Goal: Information Seeking & Learning: Learn about a topic

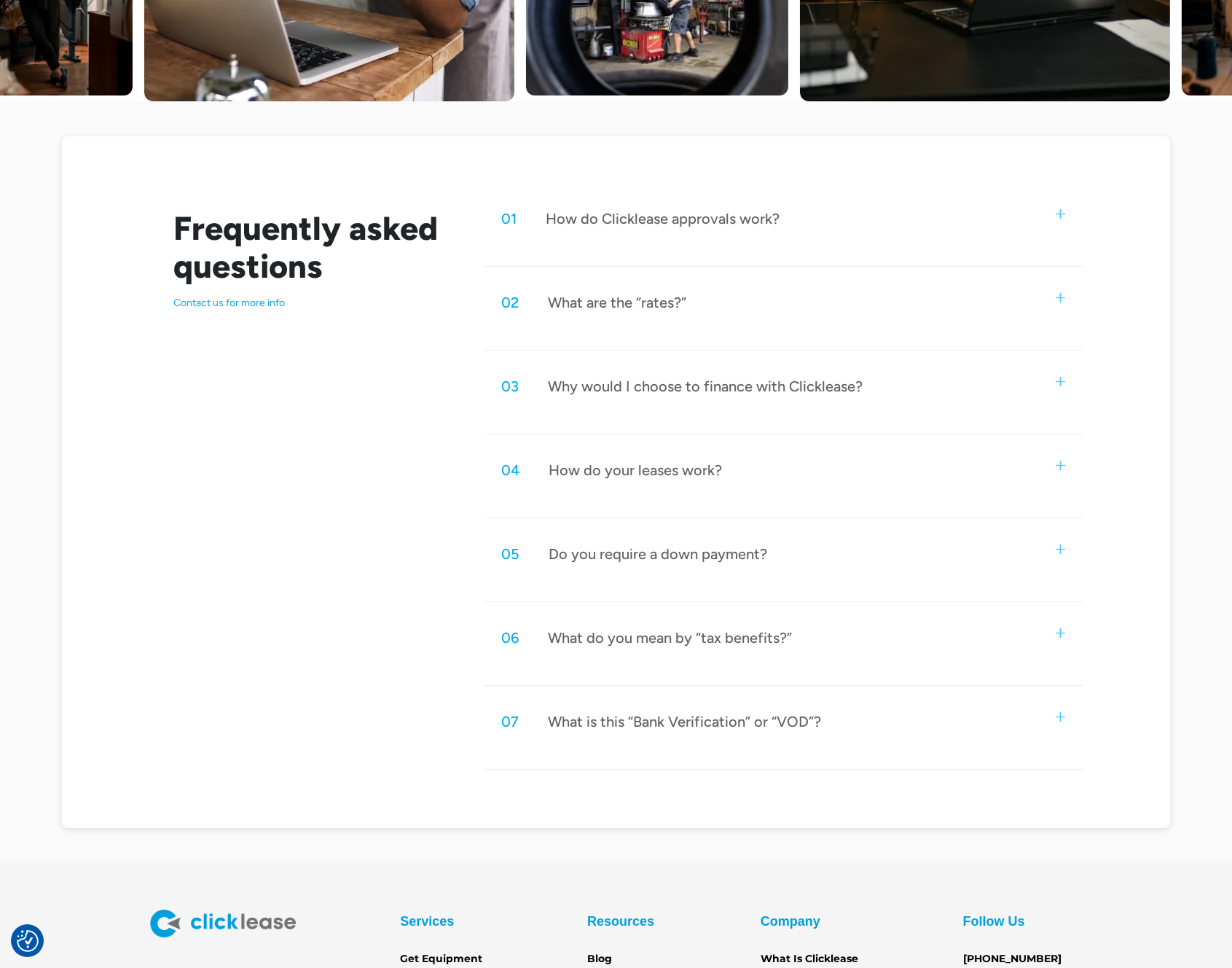
scroll to position [614, 0]
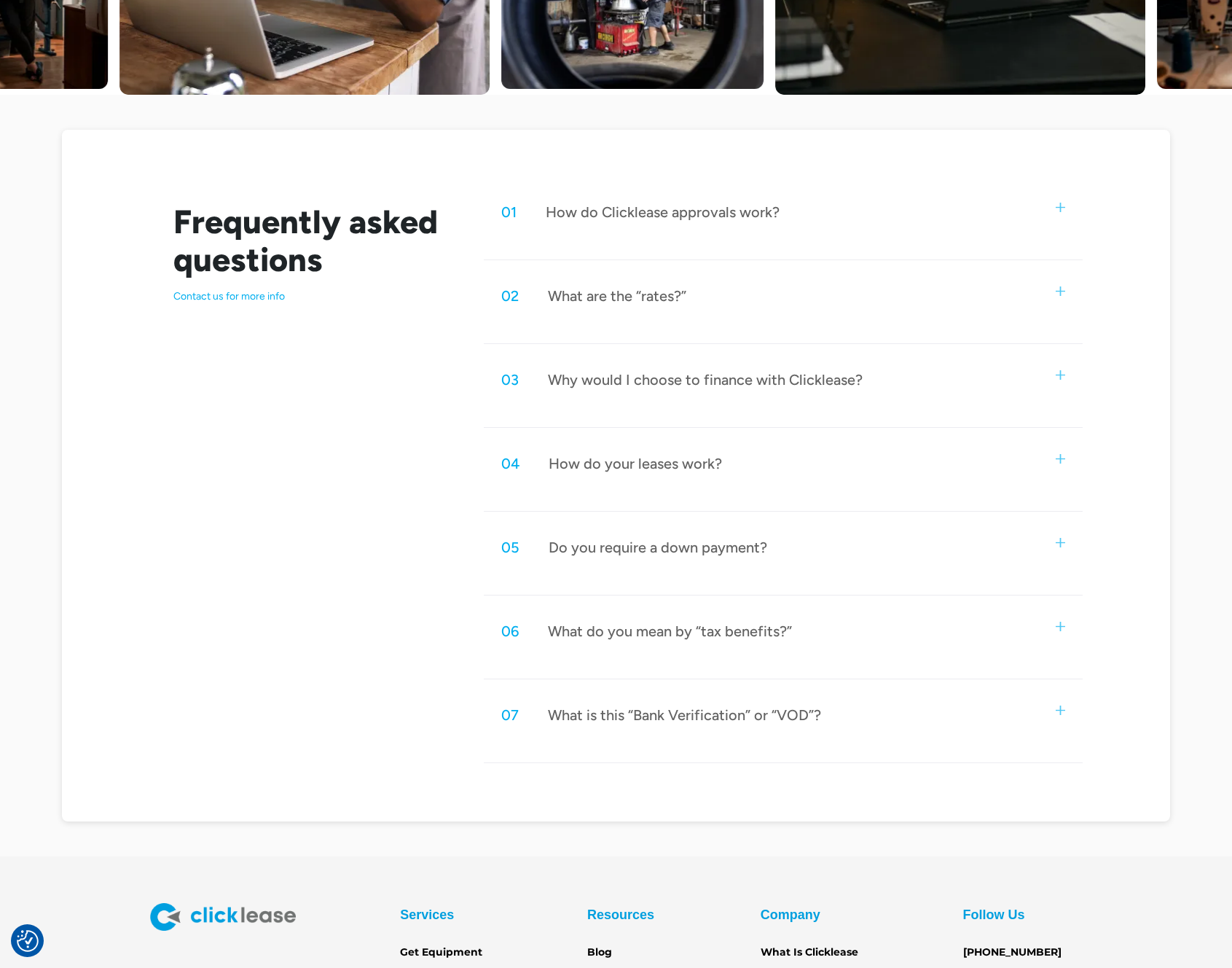
click at [681, 545] on div "Do you require a down payment?" at bounding box center [658, 547] width 219 height 19
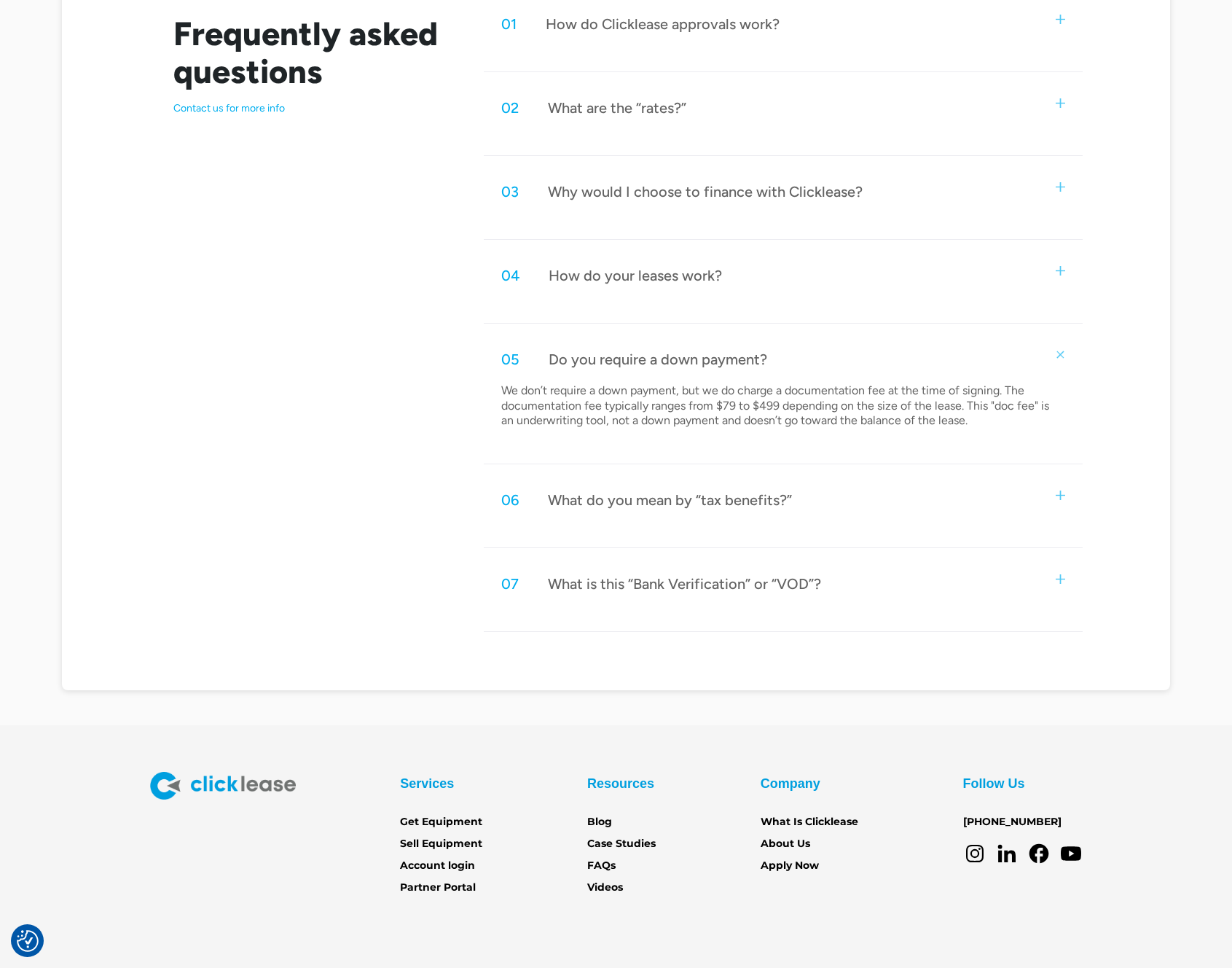
scroll to position [818, 0]
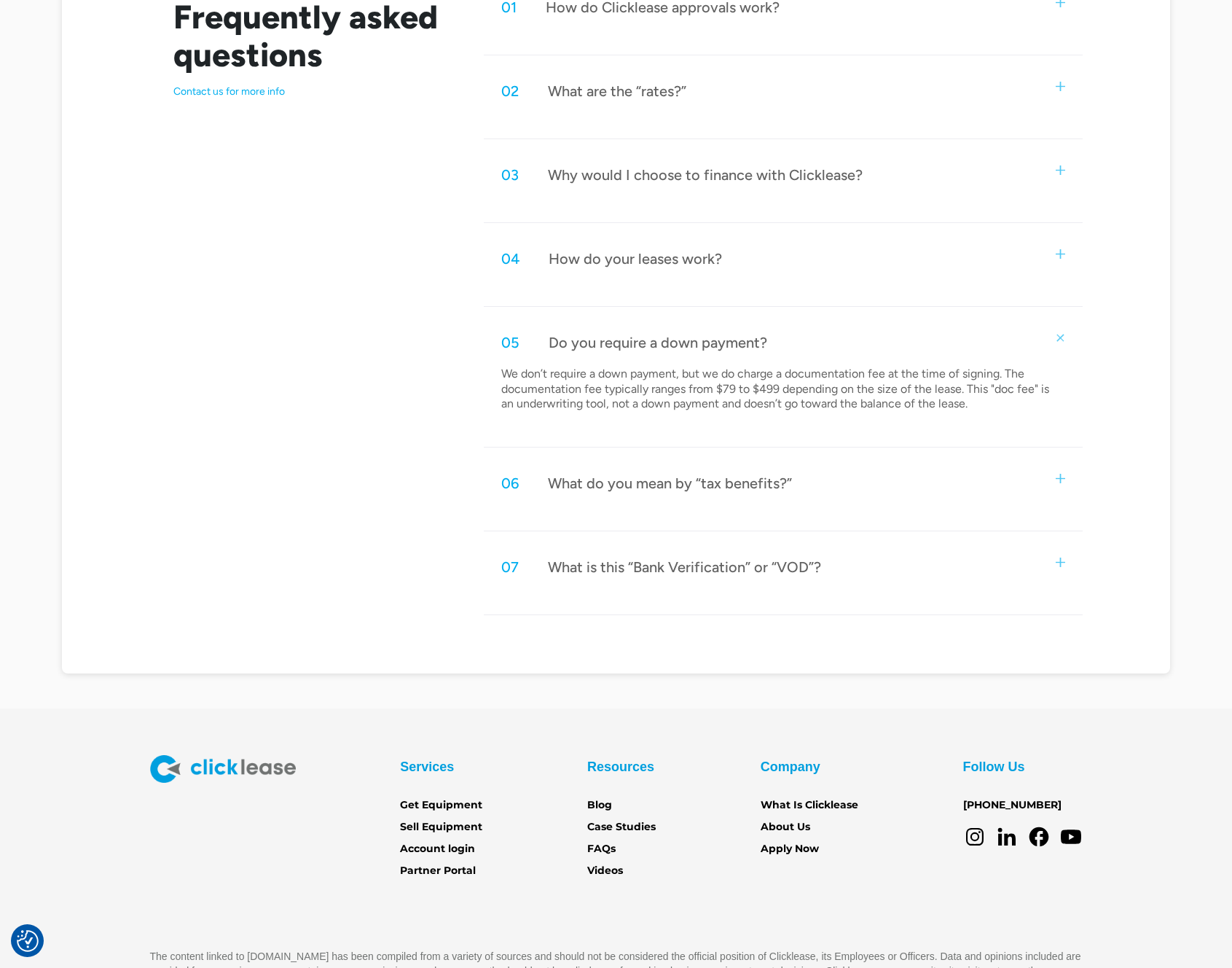
click at [697, 260] on div "How do your leases work?" at bounding box center [635, 259] width 173 height 19
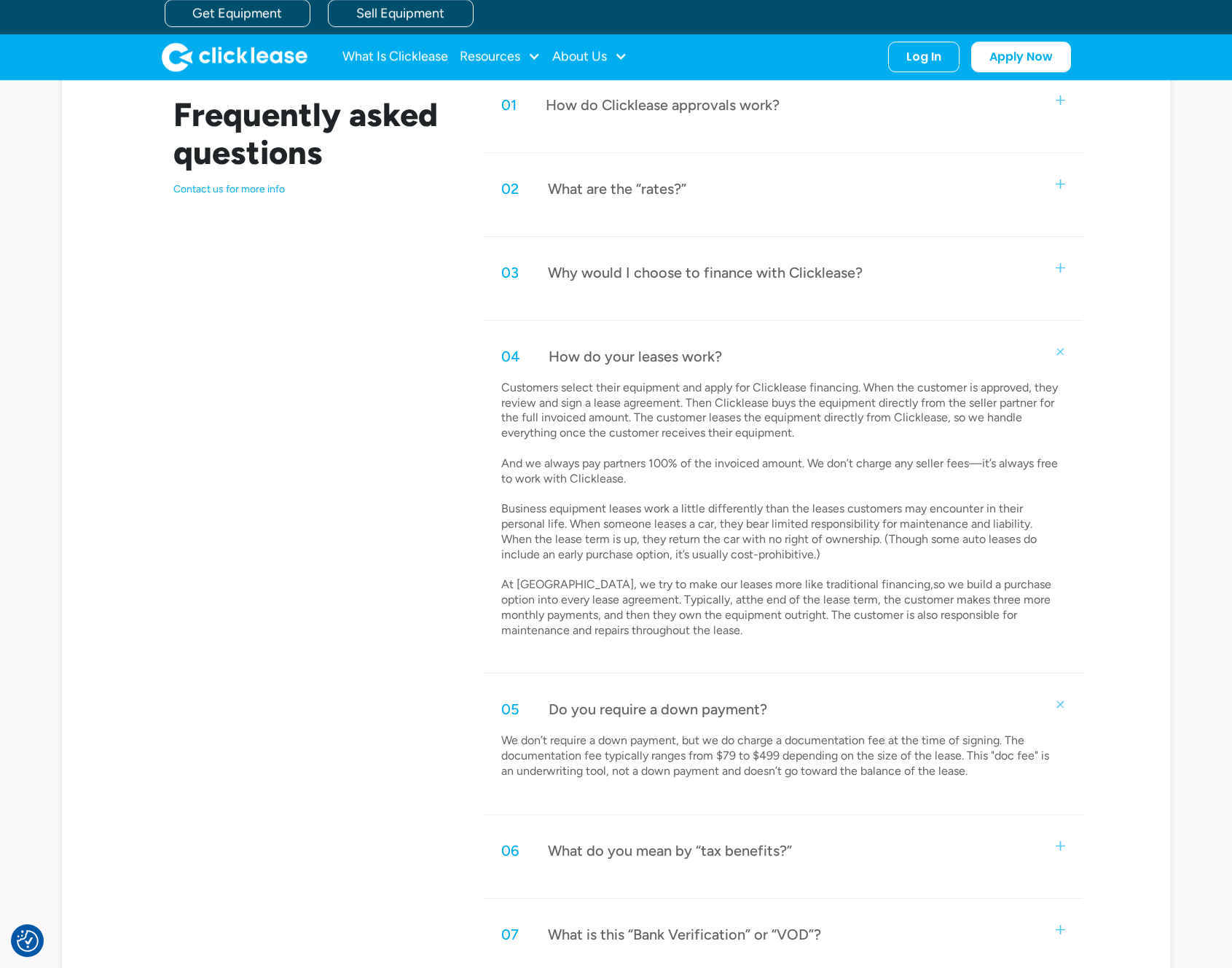
scroll to position [703, 0]
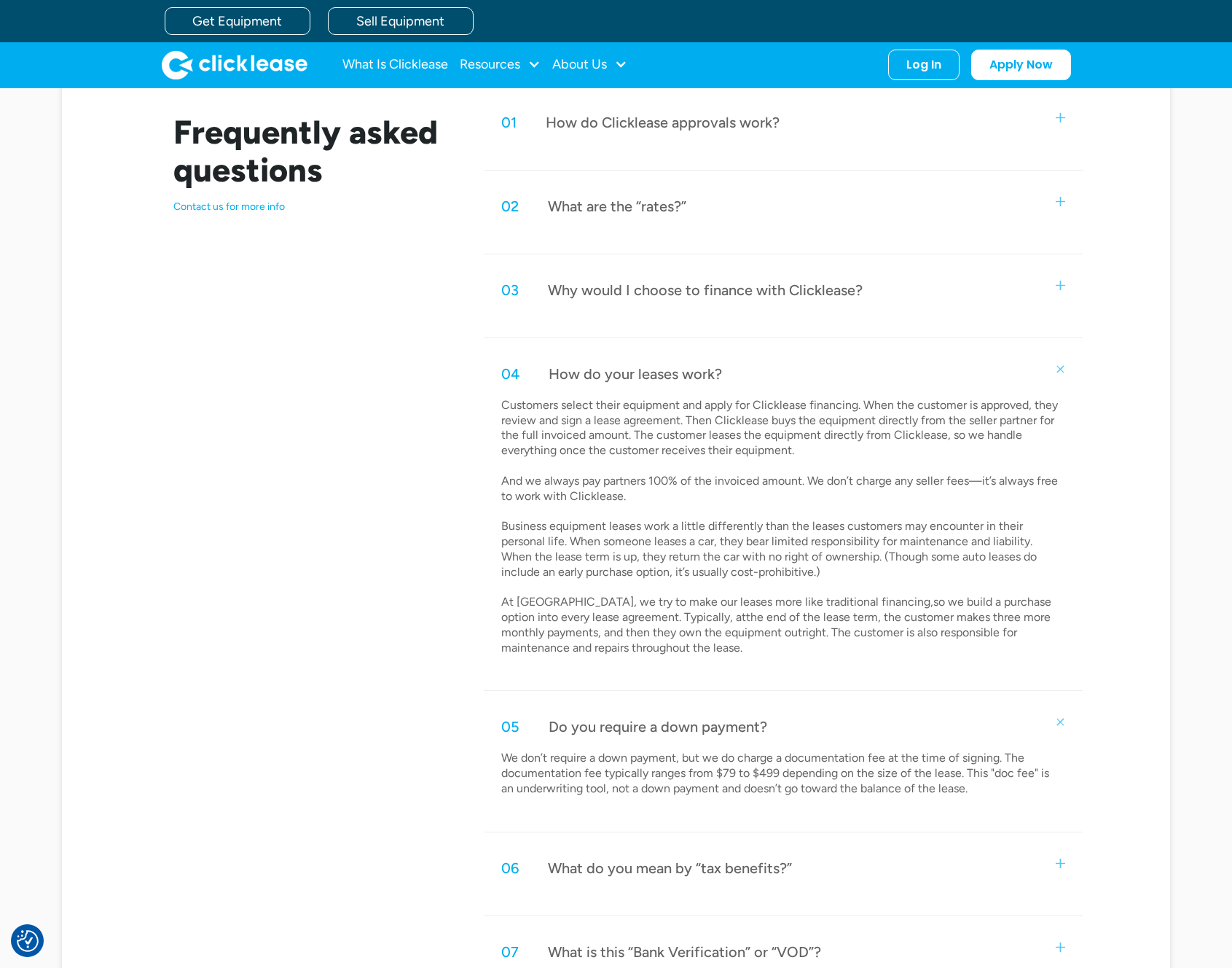
click at [688, 285] on div "Why would I choose to finance with Clicklease?" at bounding box center [705, 290] width 314 height 19
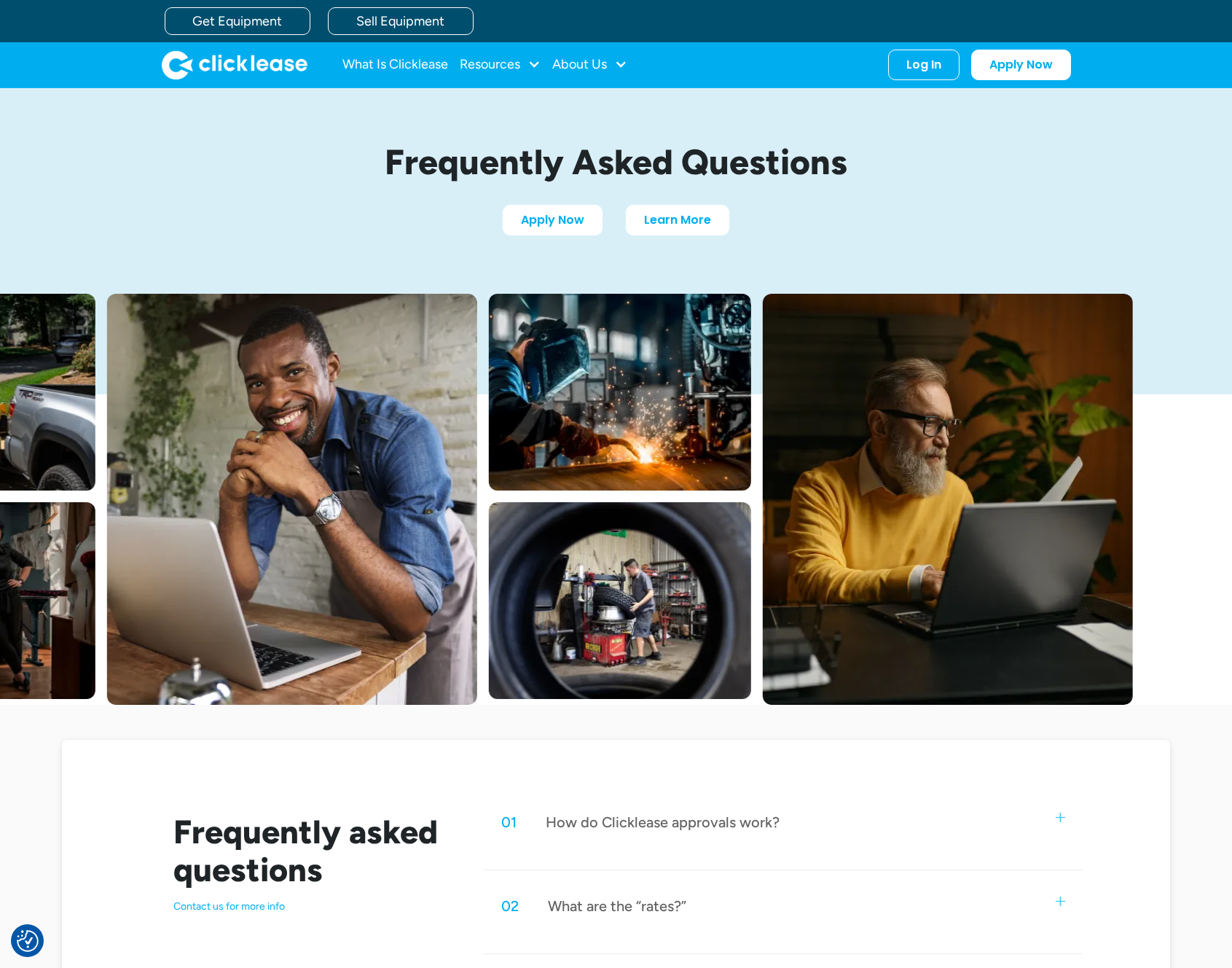
scroll to position [0, 0]
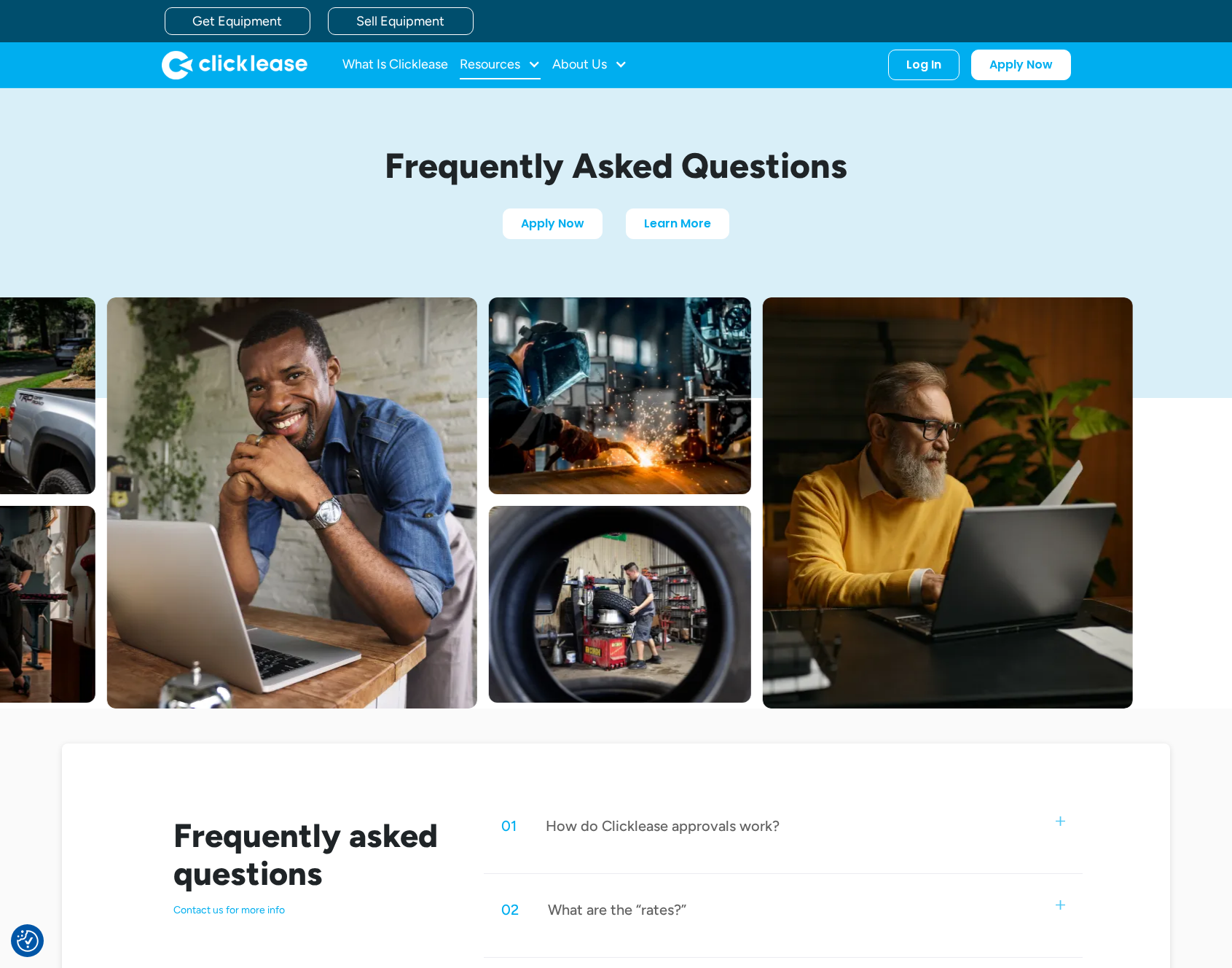
click at [502, 64] on div "Resources" at bounding box center [490, 64] width 61 height 0
click at [488, 184] on link "FAQs" at bounding box center [502, 193] width 69 height 27
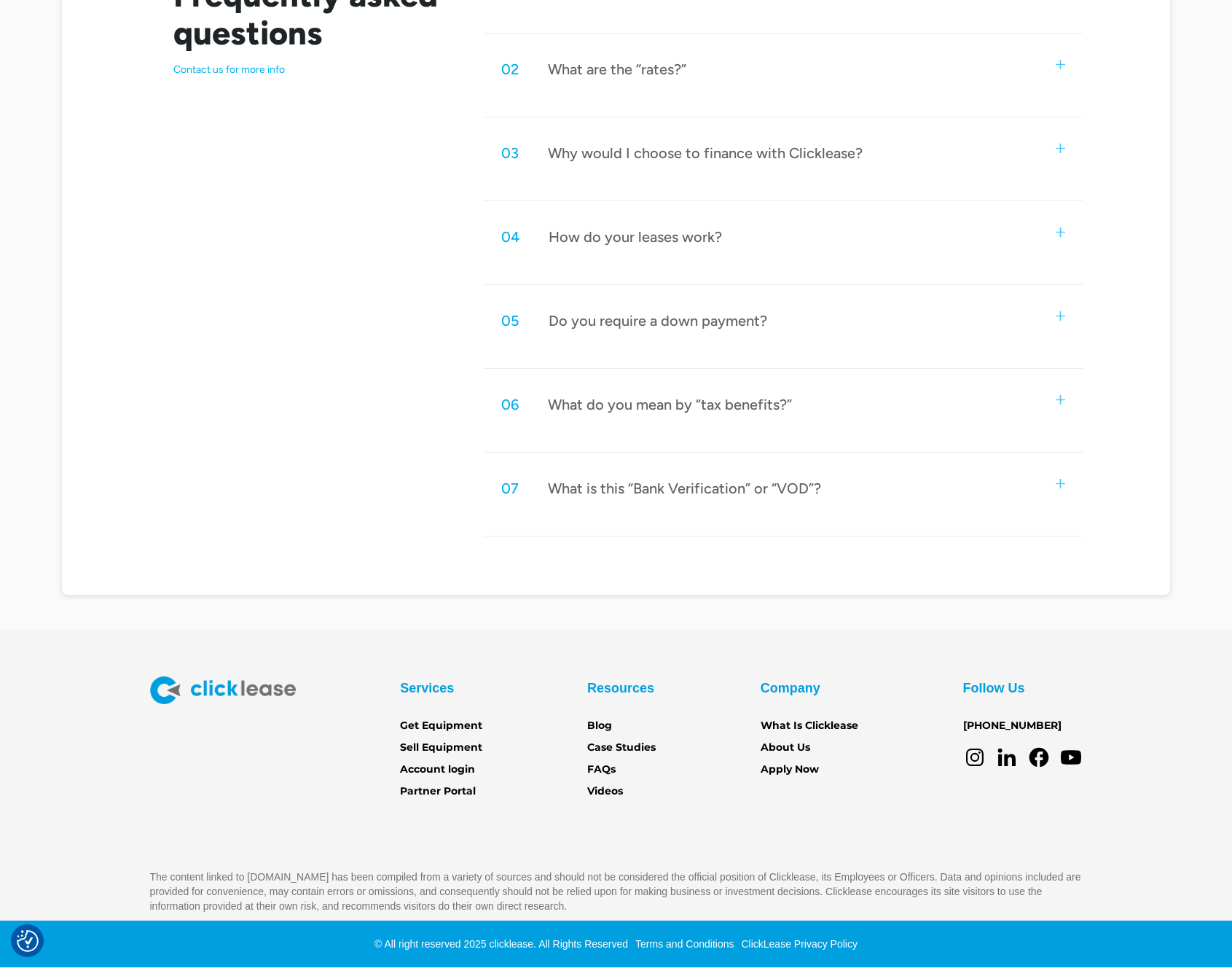
scroll to position [701, 0]
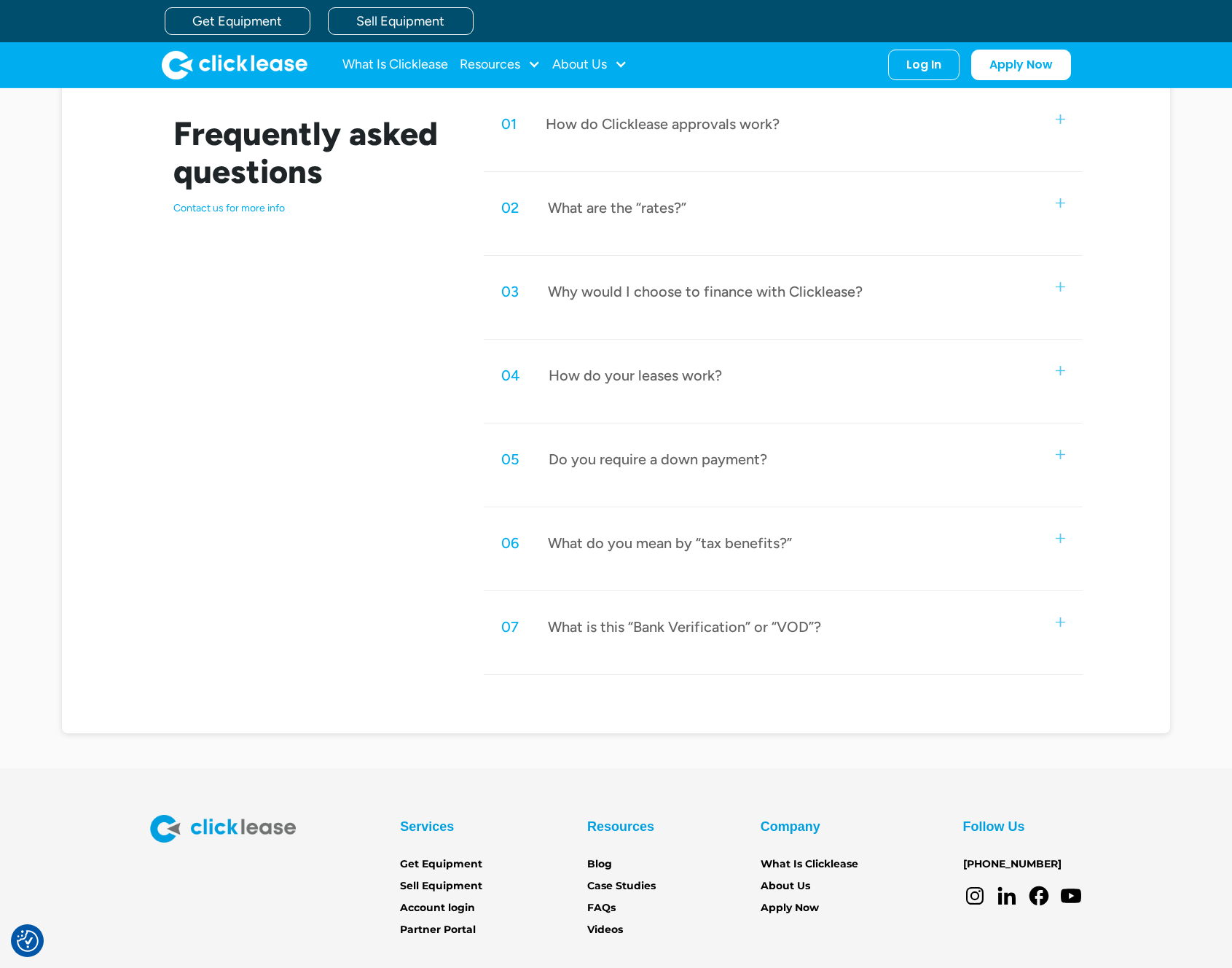
click at [692, 469] on div "05 Do you require a down payment?" at bounding box center [783, 459] width 598 height 48
